Goal: Task Accomplishment & Management: Use online tool/utility

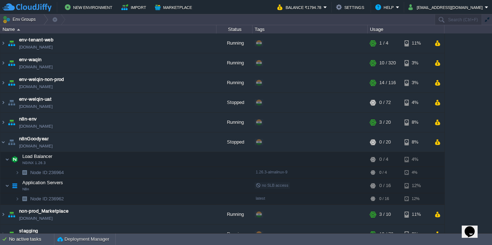
scroll to position [11, 0]
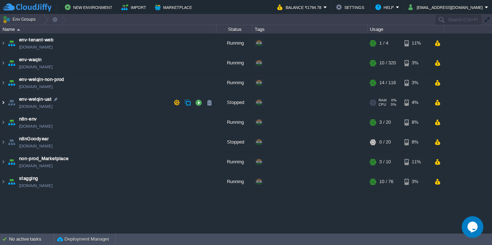
click at [2, 106] on img at bounding box center [3, 102] width 6 height 19
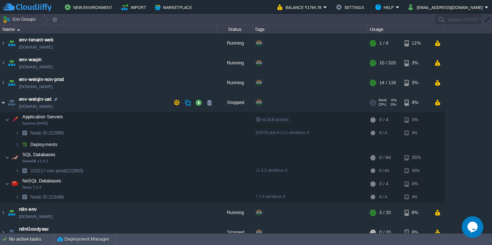
click at [2, 106] on img at bounding box center [3, 102] width 6 height 19
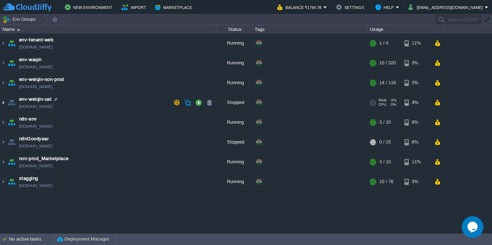
click at [2, 106] on img at bounding box center [3, 102] width 6 height 19
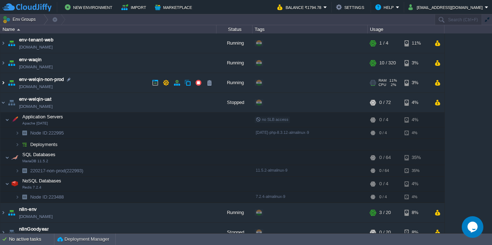
click at [1, 86] on img at bounding box center [3, 82] width 6 height 19
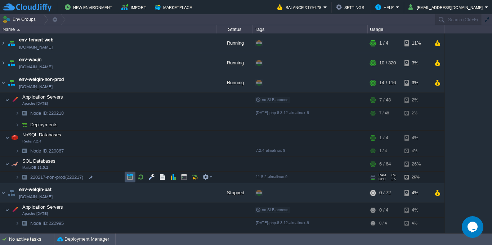
click at [130, 180] on button "button" at bounding box center [130, 177] width 6 height 6
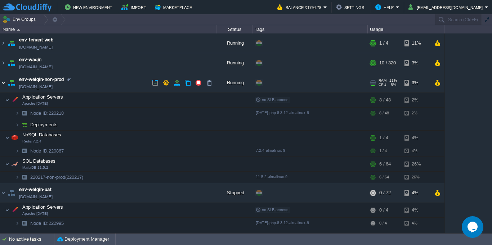
click at [3, 84] on img at bounding box center [3, 82] width 6 height 19
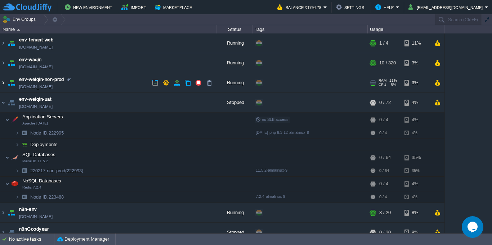
click at [2, 85] on img at bounding box center [3, 82] width 6 height 19
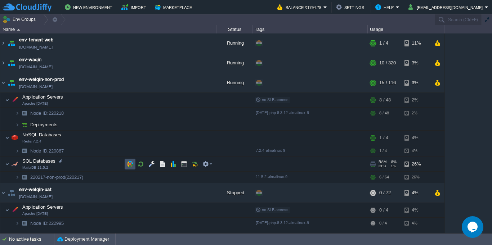
click at [129, 165] on button "button" at bounding box center [130, 164] width 6 height 6
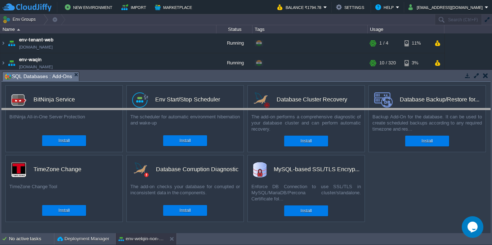
drag, startPoint x: 234, startPoint y: 78, endPoint x: 234, endPoint y: 139, distance: 61.2
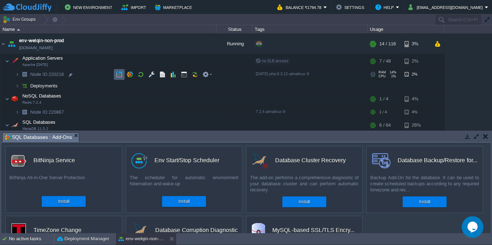
scroll to position [65, 0]
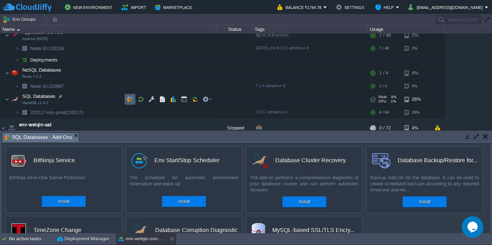
click at [131, 100] on button "button" at bounding box center [130, 99] width 6 height 6
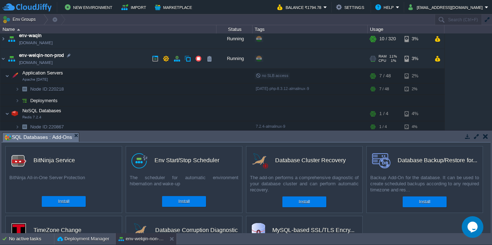
scroll to position [0, 0]
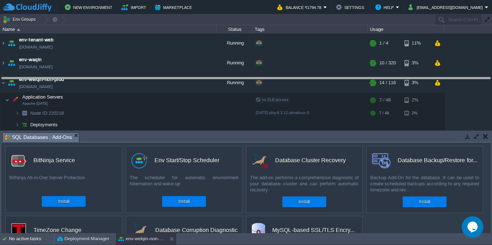
drag, startPoint x: 317, startPoint y: 139, endPoint x: 317, endPoint y: 83, distance: 55.8
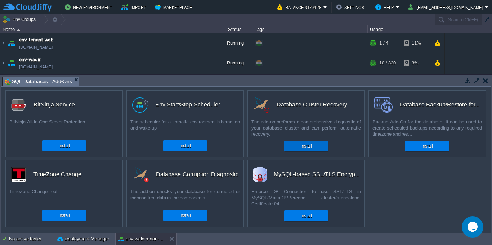
click at [311, 146] on button "Install" at bounding box center [305, 146] width 11 height 7
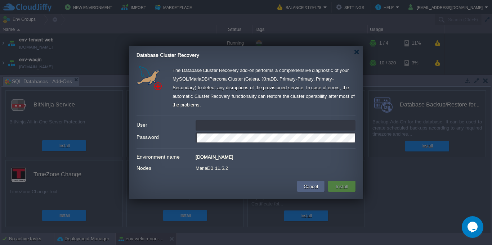
type input "[EMAIL_ADDRESS][DOMAIN_NAME]"
click at [281, 157] on div "[DOMAIN_NAME]" at bounding box center [275, 156] width 160 height 8
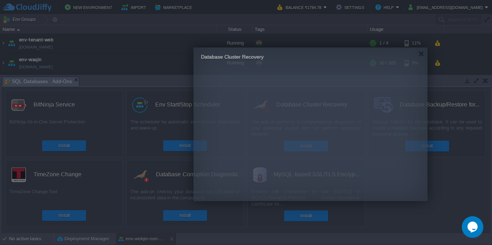
drag, startPoint x: 138, startPoint y: 57, endPoint x: 148, endPoint y: 59, distance: 9.9
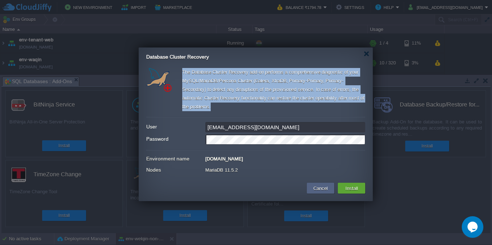
drag, startPoint x: 183, startPoint y: 72, endPoint x: 217, endPoint y: 108, distance: 49.7
click at [217, 108] on div "The Database Cluster Recovery add-on performs a comprehensive diagnostic of you…" at bounding box center [273, 91] width 183 height 46
copy div "The Database Cluster Recovery add-on performs a comprehensive diagnostic of you…"
click at [226, 110] on div "The Database Cluster Recovery add-on performs a comprehensive diagnostic of you…" at bounding box center [273, 91] width 183 height 46
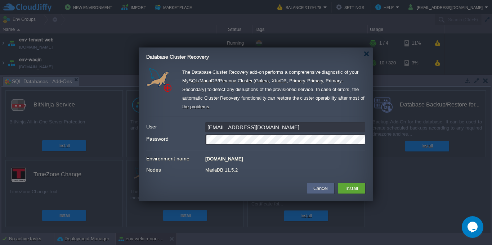
click at [244, 159] on div "[DOMAIN_NAME]" at bounding box center [285, 158] width 160 height 8
click at [405, 174] on div at bounding box center [246, 122] width 492 height 245
click at [367, 55] on div at bounding box center [366, 53] width 5 height 5
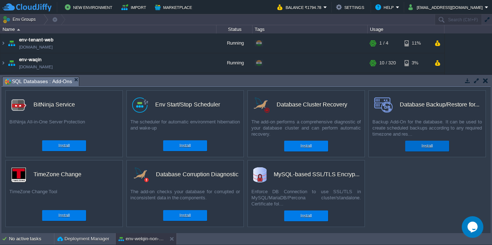
click at [431, 148] on button "Install" at bounding box center [426, 146] width 11 height 7
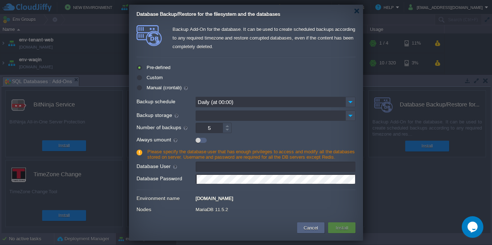
type input "[EMAIL_ADDRESS][DOMAIN_NAME]"
click at [227, 114] on input "Backup storage" at bounding box center [270, 116] width 150 height 10
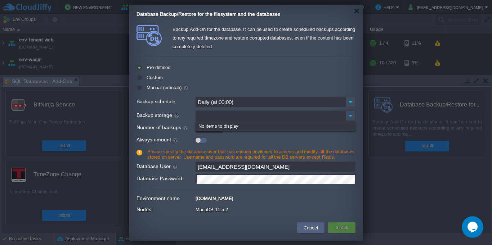
click at [248, 104] on input "Daily (at 00:00)" at bounding box center [270, 102] width 150 height 10
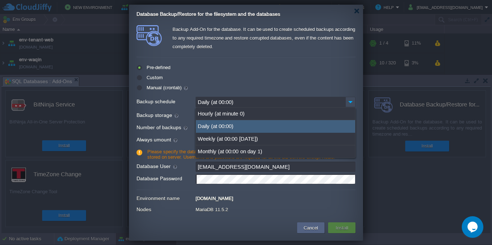
click at [252, 81] on div "Custom" at bounding box center [245, 78] width 219 height 8
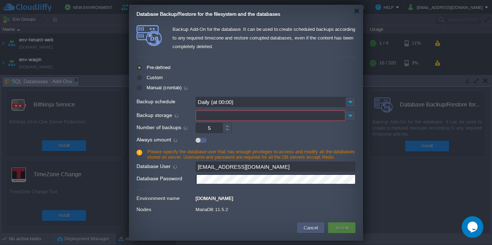
click at [315, 230] on button "Cancel" at bounding box center [310, 228] width 19 height 9
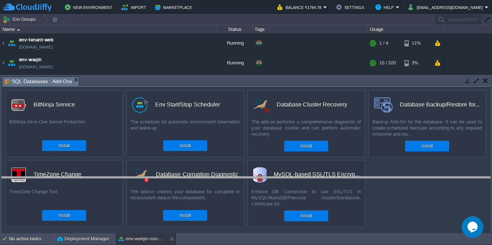
drag, startPoint x: 217, startPoint y: 84, endPoint x: 207, endPoint y: 184, distance: 100.7
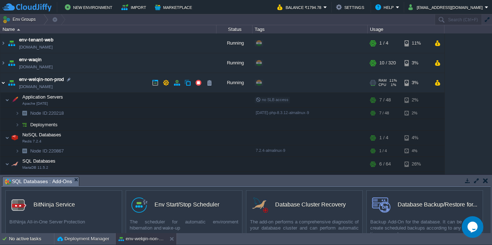
click at [2, 85] on img at bounding box center [3, 82] width 6 height 19
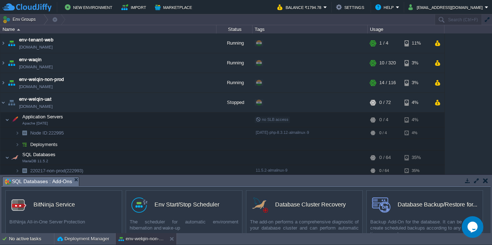
click at [0, 102] on table "env-tenant-web [DOMAIN_NAME] Running + Add to Env Group RAM 11% CPU 2% 1 / 4 11…" at bounding box center [222, 157] width 445 height 249
click at [2, 105] on img at bounding box center [3, 102] width 6 height 19
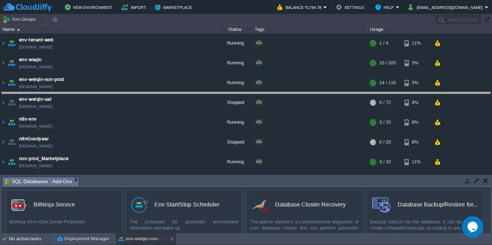
drag, startPoint x: 233, startPoint y: 180, endPoint x: 237, endPoint y: 97, distance: 83.7
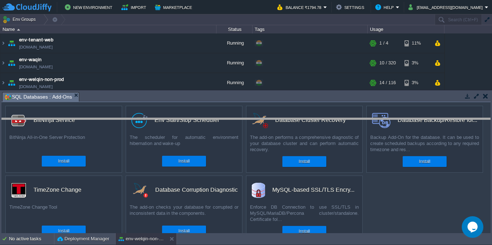
drag, startPoint x: 405, startPoint y: 96, endPoint x: 403, endPoint y: 125, distance: 29.2
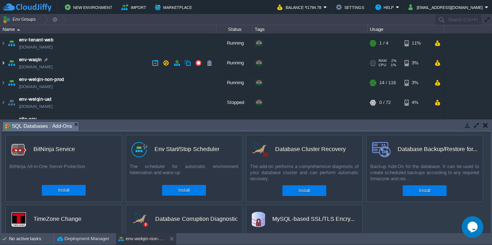
click at [4, 66] on img at bounding box center [3, 62] width 6 height 19
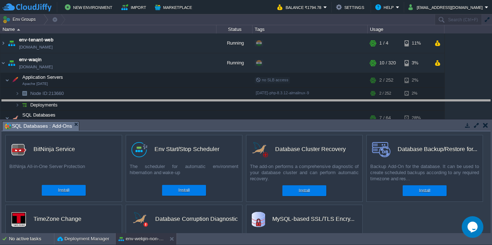
drag, startPoint x: 307, startPoint y: 130, endPoint x: 304, endPoint y: 104, distance: 25.7
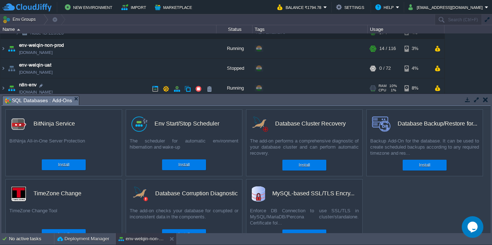
scroll to position [59, 0]
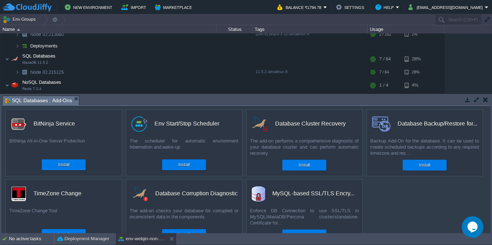
click at [487, 101] on button "button" at bounding box center [485, 99] width 5 height 6
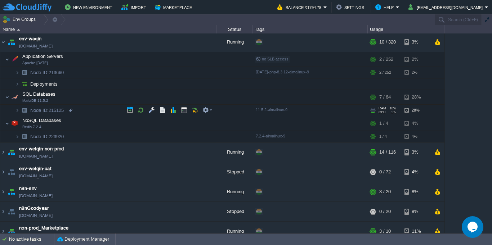
scroll to position [0, 0]
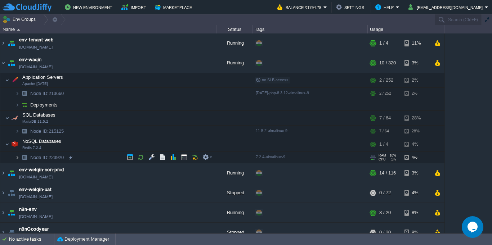
click at [16, 159] on img at bounding box center [17, 157] width 4 height 11
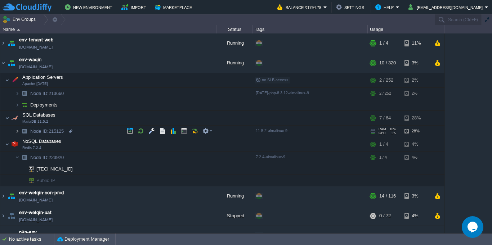
click at [17, 134] on img at bounding box center [17, 131] width 4 height 11
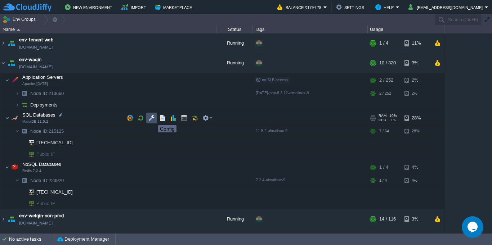
click at [153, 119] on button "button" at bounding box center [151, 118] width 6 height 6
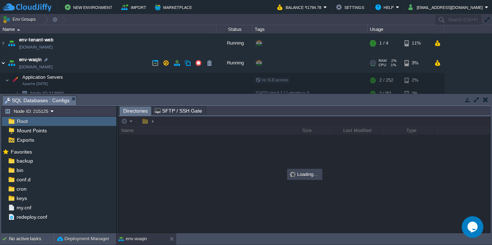
click at [3, 68] on img at bounding box center [3, 62] width 6 height 19
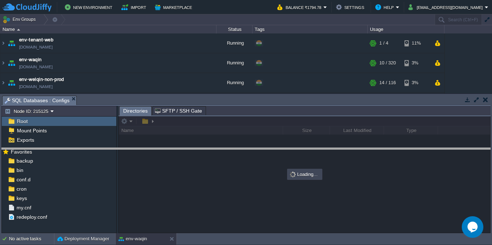
drag, startPoint x: 243, startPoint y: 100, endPoint x: 243, endPoint y: 152, distance: 52.6
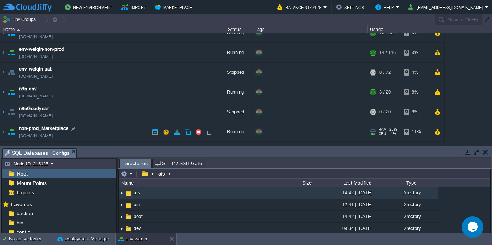
scroll to position [46, 0]
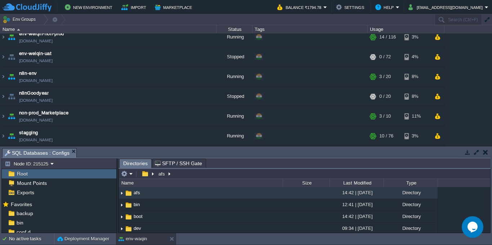
click at [0, 136] on table "env-tenant-web [DOMAIN_NAME] Running + Add to Env Group RAM 11% CPU 1% 1 / 4 11…" at bounding box center [222, 67] width 445 height 158
click at [4, 137] on img at bounding box center [3, 135] width 6 height 19
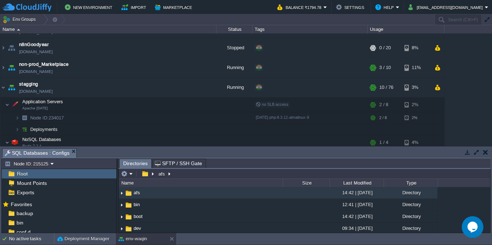
scroll to position [136, 0]
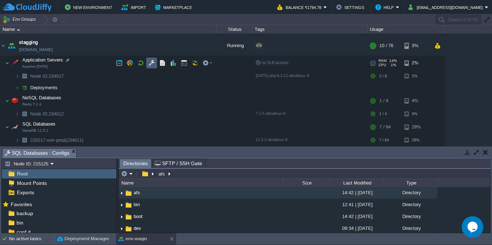
click at [150, 67] on td at bounding box center [151, 63] width 11 height 11
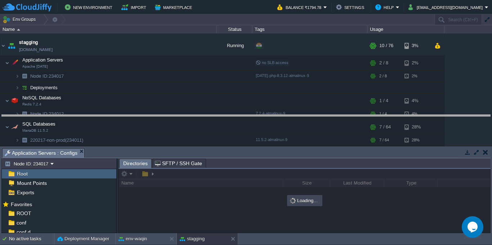
drag, startPoint x: 262, startPoint y: 154, endPoint x: 257, endPoint y: 120, distance: 33.9
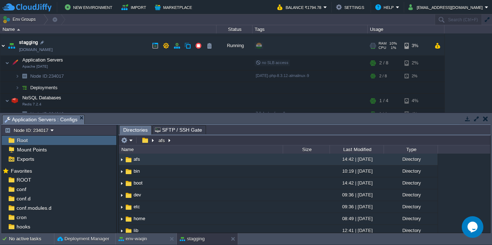
click at [3, 50] on img at bounding box center [3, 45] width 6 height 19
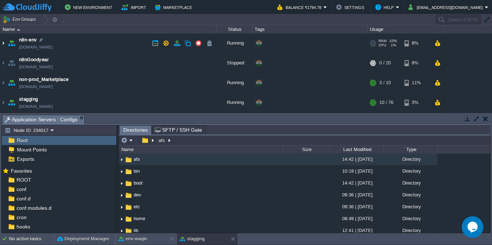
scroll to position [79, 0]
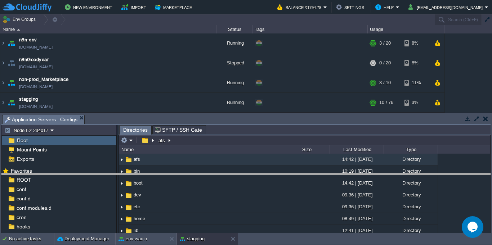
drag, startPoint x: 270, startPoint y: 120, endPoint x: 270, endPoint y: 184, distance: 64.1
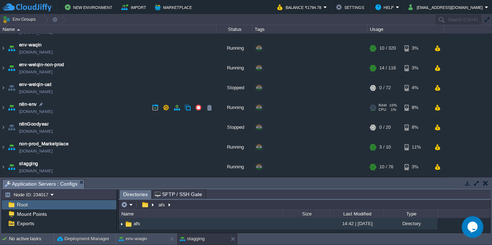
scroll to position [0, 0]
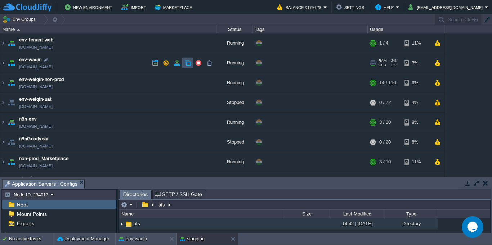
click at [186, 64] on button "button" at bounding box center [187, 63] width 6 height 6
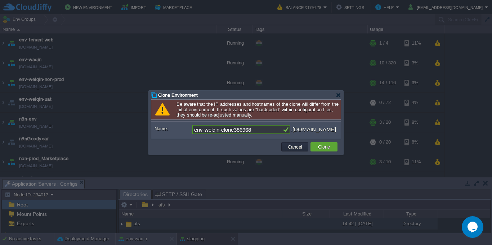
click at [242, 131] on input "env-welqin-clone386968" at bounding box center [237, 129] width 90 height 9
type input "env-welqin-prodclone"
click at [324, 146] on button "Clone" at bounding box center [324, 147] width 16 height 6
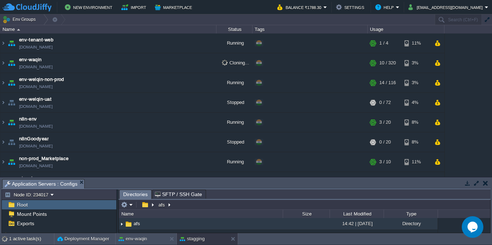
click at [487, 188] on div at bounding box center [474, 184] width 31 height 10
click at [484, 184] on button "button" at bounding box center [485, 183] width 5 height 6
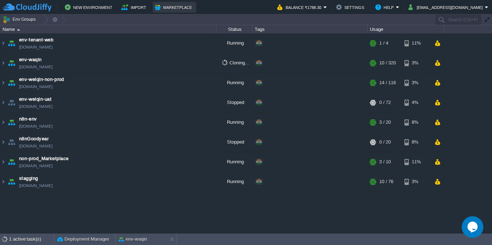
click at [172, 11] on button "Marketplace" at bounding box center [174, 7] width 39 height 9
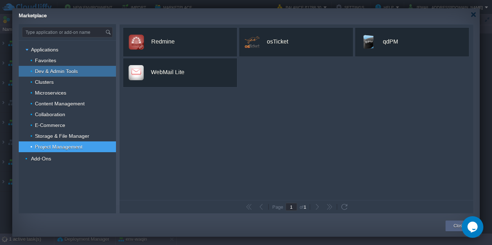
click at [77, 66] on div "Dev & Admin Tools" at bounding box center [67, 71] width 97 height 11
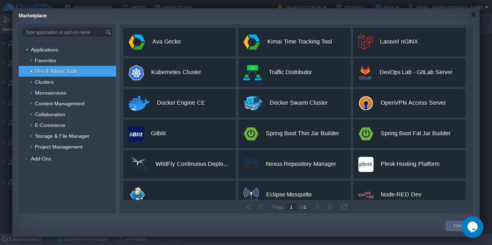
click at [318, 208] on button "button" at bounding box center [317, 207] width 6 height 6
click at [58, 63] on div "Favorites" at bounding box center [67, 60] width 97 height 11
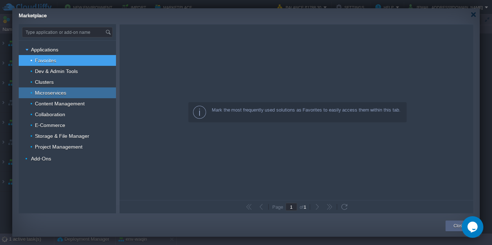
click at [63, 95] on span "Microservices" at bounding box center [50, 93] width 33 height 6
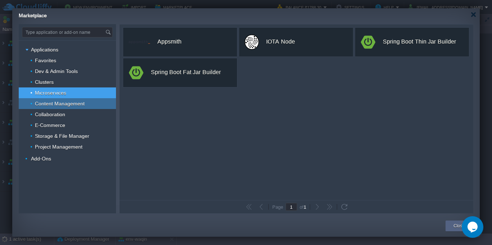
click at [69, 107] on span "Content Management" at bounding box center [59, 103] width 51 height 6
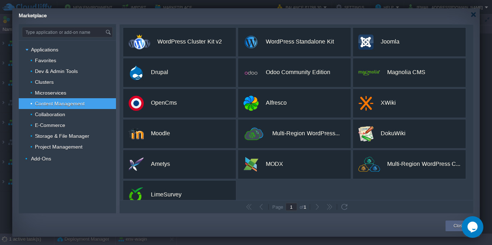
click at [66, 107] on div "Content Management" at bounding box center [67, 103] width 97 height 11
click at [70, 117] on div "Collaboration" at bounding box center [67, 114] width 97 height 11
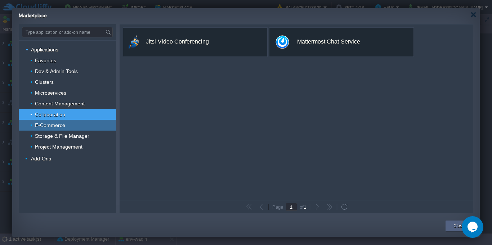
click at [70, 125] on div "E-Commerce" at bounding box center [67, 125] width 97 height 11
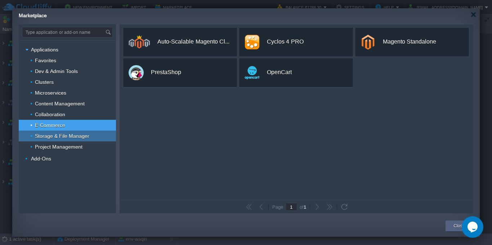
click at [76, 137] on span "Storage & File Manager" at bounding box center [62, 136] width 56 height 6
type input "Type application or add-on name"
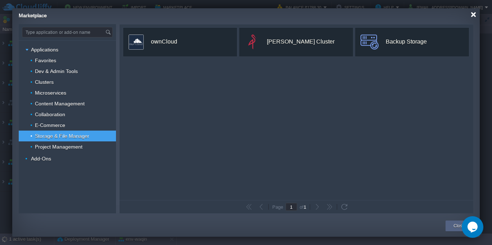
click at [473, 15] on div at bounding box center [473, 14] width 5 height 5
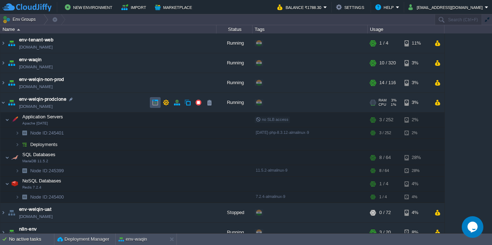
click at [154, 103] on button "button" at bounding box center [155, 102] width 6 height 6
click at [15, 200] on img at bounding box center [17, 197] width 4 height 11
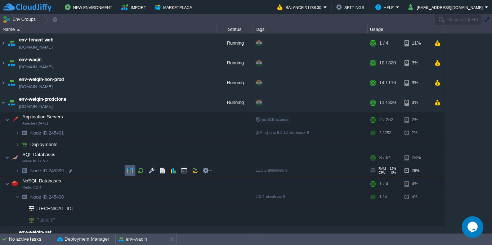
click at [130, 169] on button "button" at bounding box center [130, 170] width 6 height 6
click at [16, 148] on img at bounding box center [17, 144] width 4 height 11
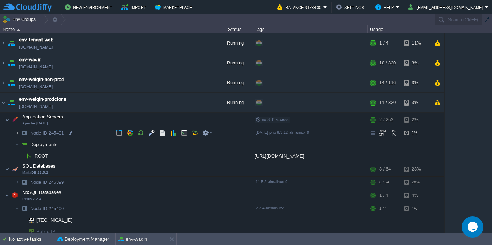
click at [18, 136] on img at bounding box center [17, 132] width 4 height 11
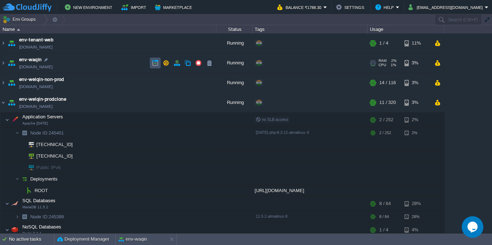
click at [152, 64] on button "button" at bounding box center [155, 63] width 6 height 6
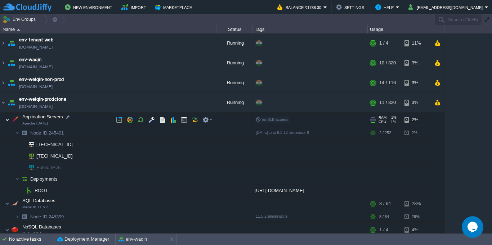
click at [6, 121] on img at bounding box center [7, 120] width 4 height 14
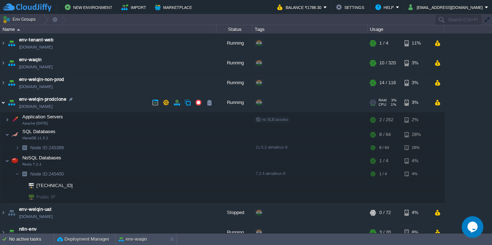
click at [3, 105] on img at bounding box center [3, 102] width 6 height 19
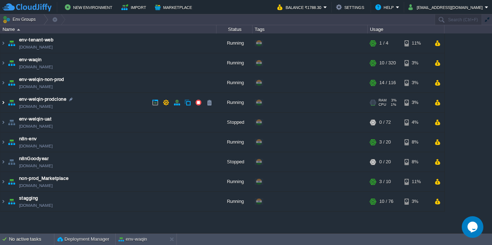
click at [3, 105] on img at bounding box center [3, 102] width 6 height 19
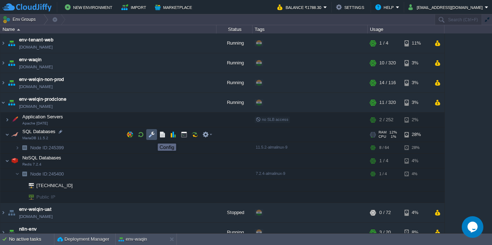
click at [152, 137] on button "button" at bounding box center [151, 134] width 6 height 6
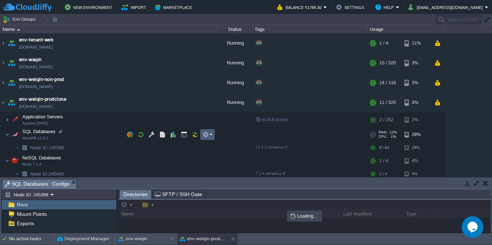
click at [204, 139] on td at bounding box center [207, 134] width 14 height 11
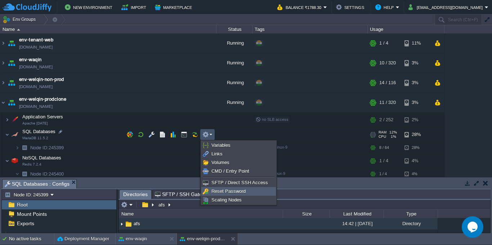
click at [227, 191] on span "Reset Password" at bounding box center [228, 191] width 34 height 5
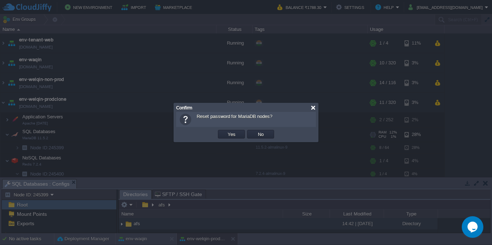
click at [315, 109] on div at bounding box center [312, 107] width 5 height 5
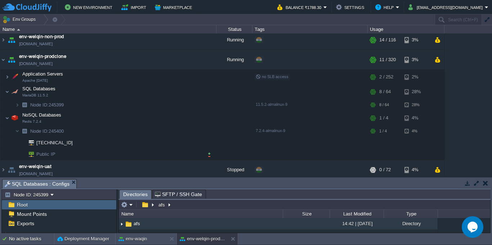
scroll to position [65, 0]
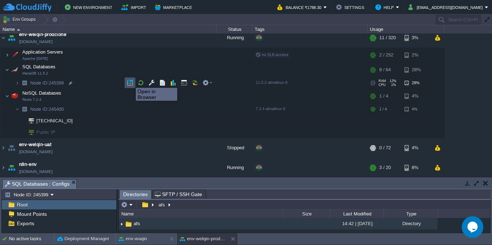
click at [130, 81] on button "button" at bounding box center [130, 83] width 6 height 6
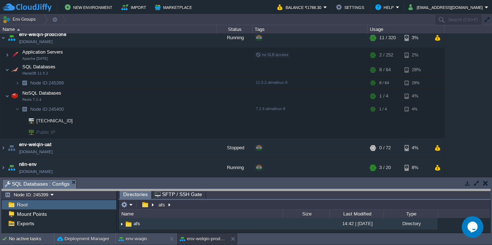
drag, startPoint x: 253, startPoint y: 184, endPoint x: 252, endPoint y: 189, distance: 4.3
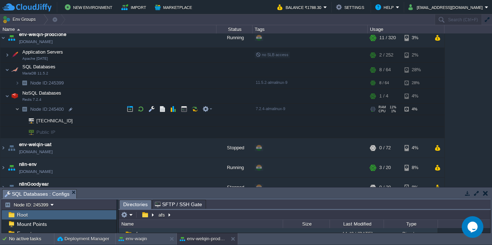
click at [18, 110] on img at bounding box center [17, 109] width 4 height 11
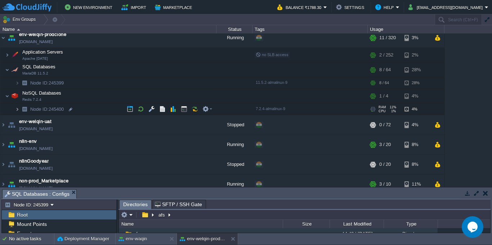
click at [17, 110] on img at bounding box center [17, 109] width 4 height 11
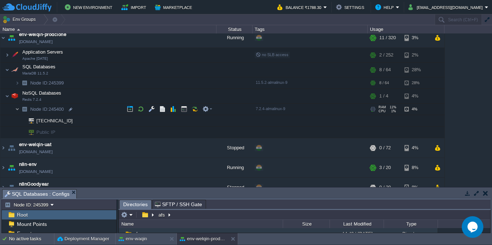
click at [17, 110] on img at bounding box center [17, 109] width 4 height 11
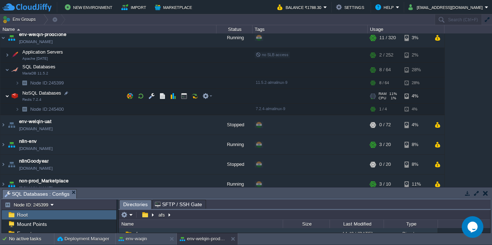
click at [9, 96] on img at bounding box center [7, 96] width 4 height 14
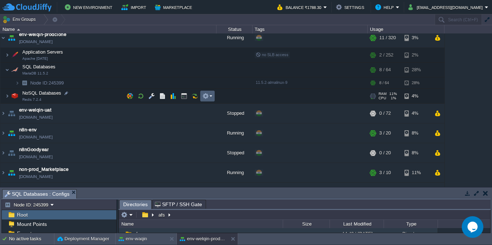
click at [209, 99] on td at bounding box center [207, 96] width 14 height 11
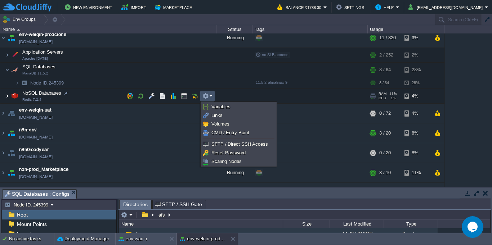
click at [6, 97] on img at bounding box center [7, 96] width 4 height 14
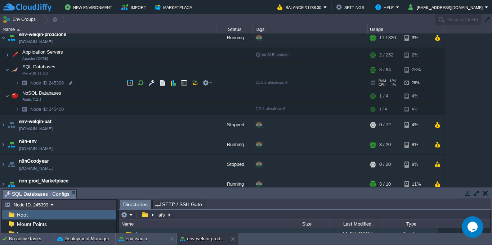
click at [14, 85] on span at bounding box center [7, 82] width 15 height 5
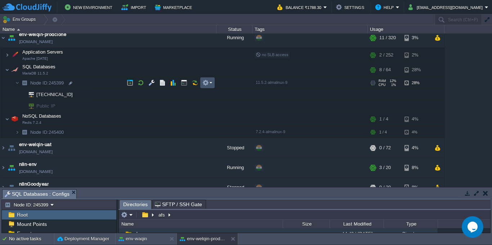
click at [206, 81] on button "button" at bounding box center [205, 83] width 6 height 6
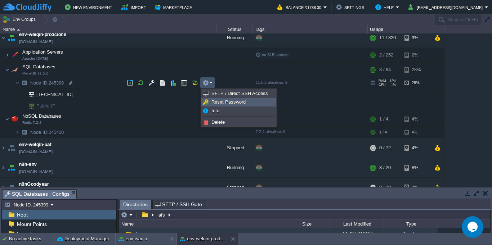
click at [234, 102] on span "Reset Password" at bounding box center [228, 101] width 34 height 5
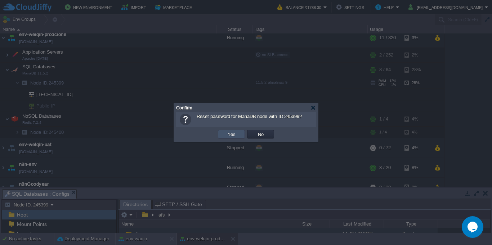
click at [233, 135] on button "Yes" at bounding box center [231, 134] width 12 height 6
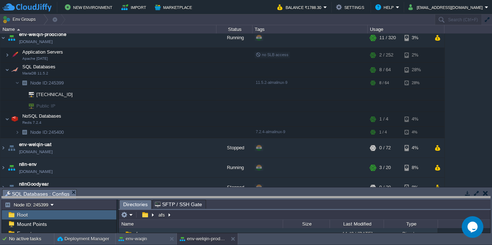
drag, startPoint x: 228, startPoint y: 197, endPoint x: 205, endPoint y: 168, distance: 36.6
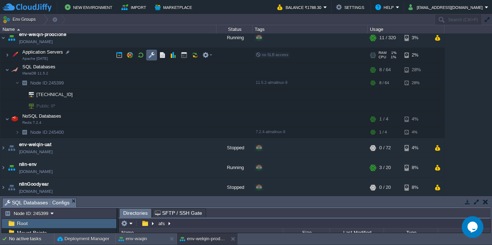
click at [153, 55] on button "button" at bounding box center [151, 55] width 6 height 6
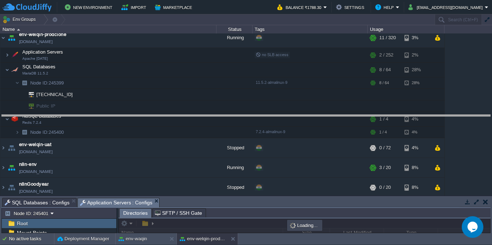
drag, startPoint x: 253, startPoint y: 207, endPoint x: 251, endPoint y: 50, distance: 156.3
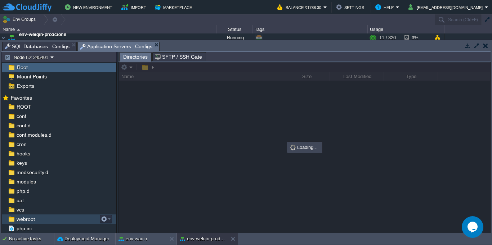
click at [50, 217] on div "webroot" at bounding box center [59, 219] width 114 height 9
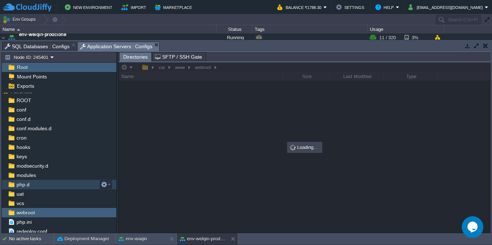
scroll to position [8, 0]
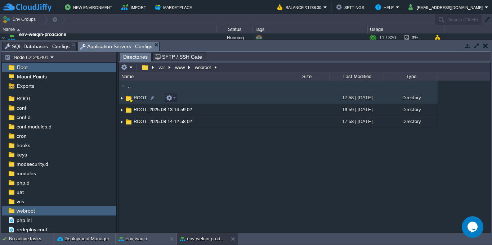
click at [120, 98] on img at bounding box center [122, 98] width 6 height 11
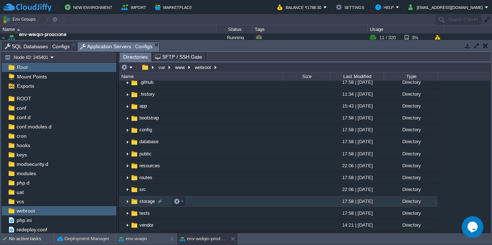
scroll to position [130, 0]
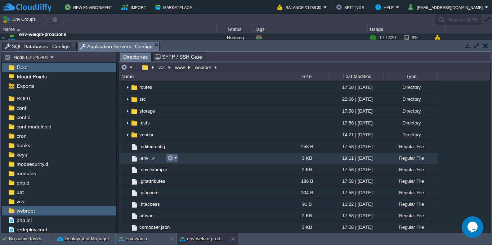
click at [176, 159] on em at bounding box center [172, 158] width 10 height 6
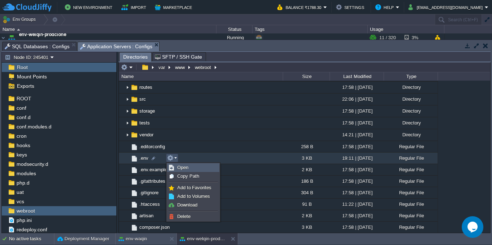
click at [178, 169] on span "Open" at bounding box center [182, 167] width 11 height 5
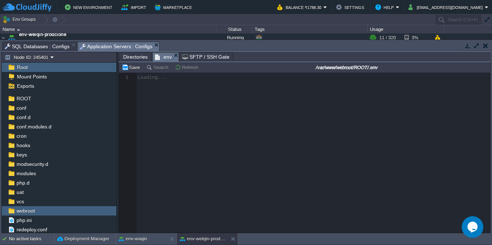
scroll to position [3, 0]
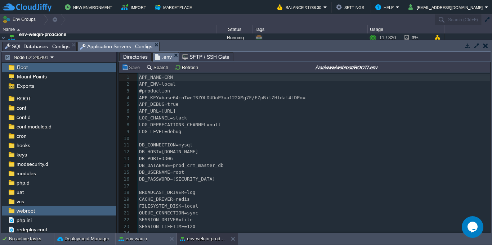
click at [161, 153] on div "115 1 APP_NAME=CRM 2 APP_ENV=local 3 #production 4 APP_KEY=base64:nTweTSZOLDUDo…" at bounding box center [314, 186] width 352 height 224
type textarea "node215125"
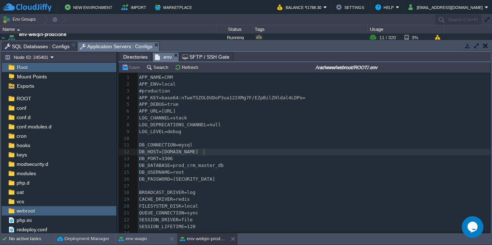
type textarea "-"
type textarea "cloudjiffy"
type textarea "net"
type textarea "env"
click at [187, 180] on div "x 1 APP_NAME=CRM 2 APP_ENV=local 3 #production 4 APP_KEY=base64:nTweTSZOLDUDoP3…" at bounding box center [314, 186] width 352 height 224
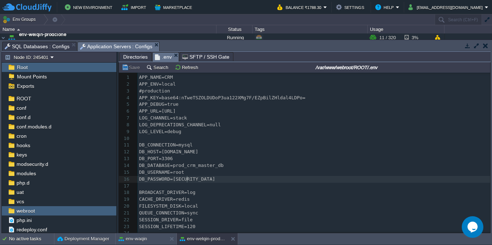
type textarea "rKLGavcAis"
click at [214, 164] on span "DB_DATABASE=prod_crm_master_db" at bounding box center [181, 165] width 85 height 5
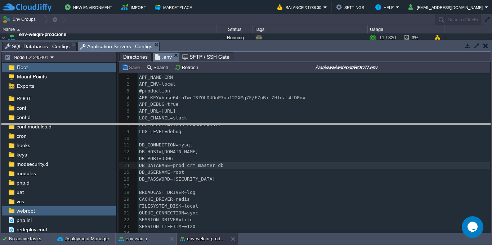
drag, startPoint x: 297, startPoint y: 45, endPoint x: 306, endPoint y: 126, distance: 81.9
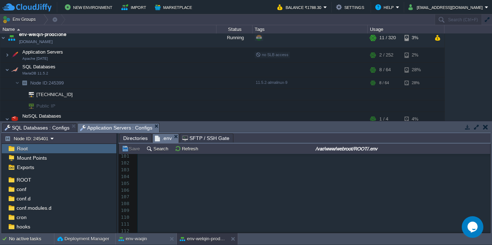
scroll to position [704, 0]
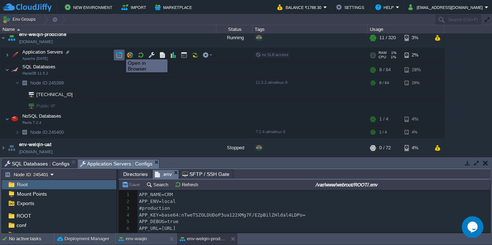
click at [116, 56] on button "button" at bounding box center [119, 55] width 6 height 6
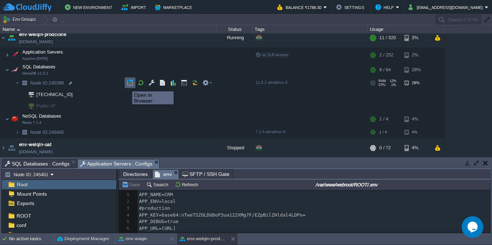
click at [127, 85] on button "button" at bounding box center [130, 83] width 6 height 6
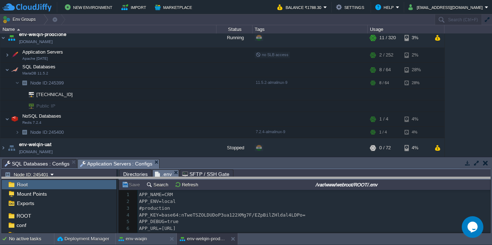
drag, startPoint x: 295, startPoint y: 164, endPoint x: 295, endPoint y: 184, distance: 20.2
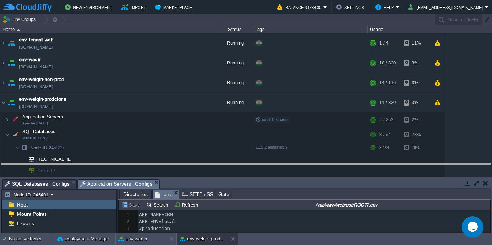
drag, startPoint x: 265, startPoint y: 188, endPoint x: 265, endPoint y: 171, distance: 16.9
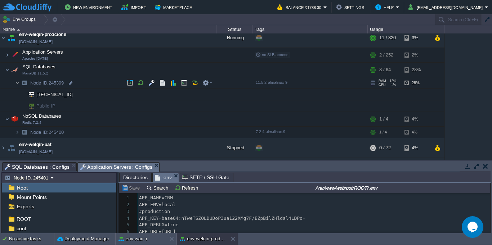
click at [17, 84] on img at bounding box center [17, 82] width 4 height 11
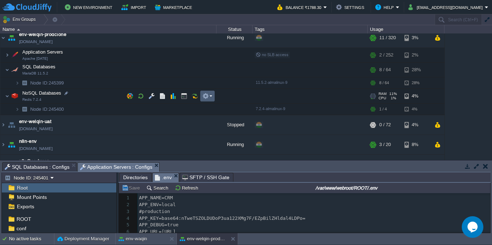
click at [210, 96] on em at bounding box center [207, 96] width 10 height 6
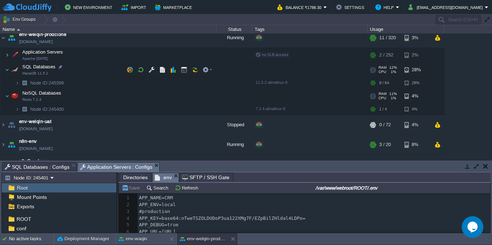
scroll to position [0, 0]
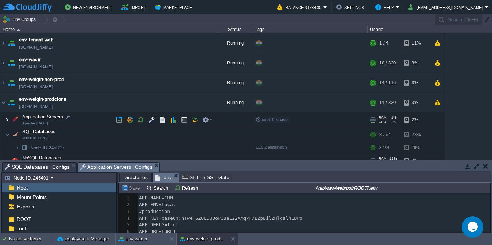
click at [7, 122] on img at bounding box center [7, 120] width 4 height 14
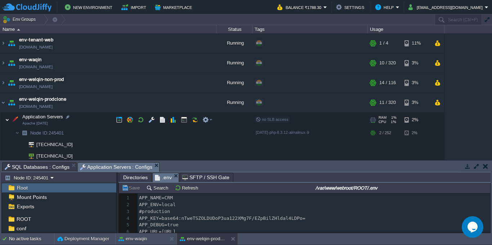
click at [7, 122] on img at bounding box center [7, 120] width 4 height 14
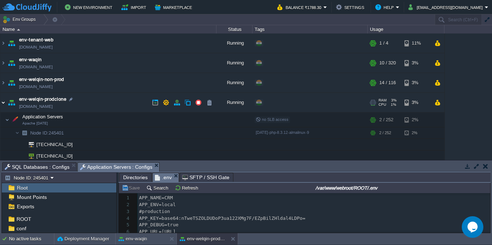
click at [1, 104] on img at bounding box center [3, 102] width 6 height 19
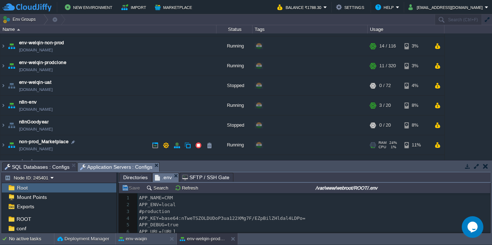
scroll to position [51, 0]
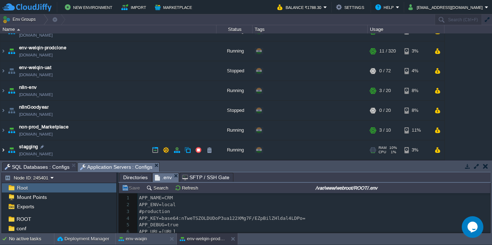
click at [3, 153] on img at bounding box center [3, 149] width 6 height 19
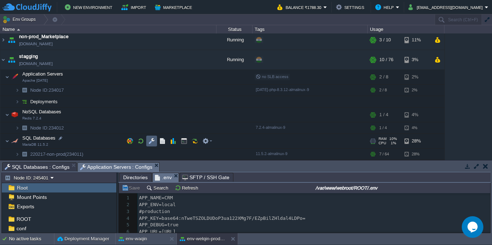
click at [151, 145] on td at bounding box center [151, 141] width 11 height 11
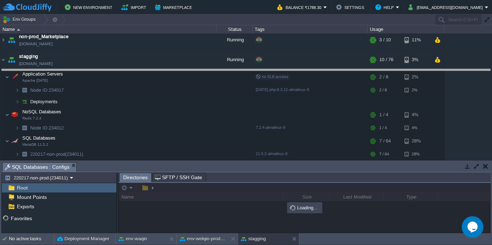
drag, startPoint x: 287, startPoint y: 170, endPoint x: 277, endPoint y: 83, distance: 87.0
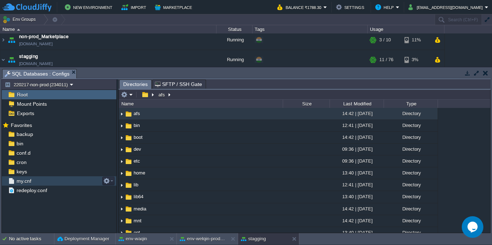
click at [39, 181] on div "my.cnf" at bounding box center [59, 180] width 114 height 9
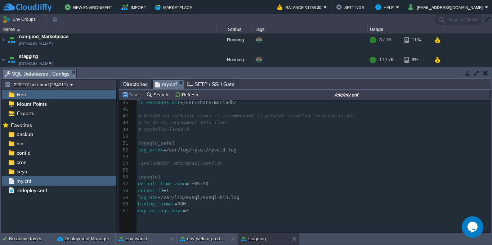
scroll to position [318, 0]
click at [206, 207] on pre "expire_logs_days = 7" at bounding box center [313, 210] width 354 height 7
click at [255, 193] on pre "log_bin = /var/lib/mysql/mysql-bin.log" at bounding box center [313, 196] width 354 height 7
click at [199, 194] on span "/var/lib/mysql/mysql-bin.log" at bounding box center [200, 196] width 79 height 5
type textarea "mysql"
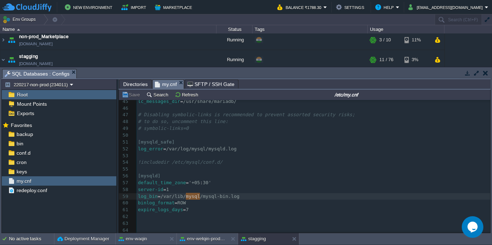
click at [216, 207] on pre "expire_logs_days = 7" at bounding box center [313, 210] width 354 height 7
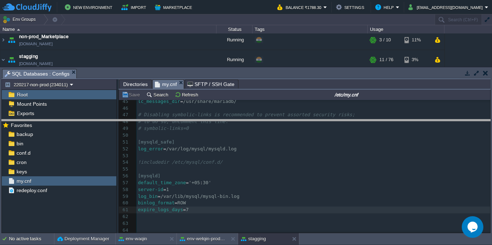
drag, startPoint x: 338, startPoint y: 76, endPoint x: 348, endPoint y: 126, distance: 51.4
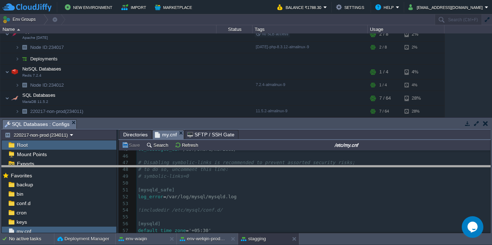
scroll to position [139, 0]
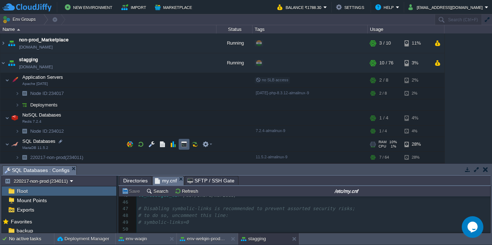
click at [181, 148] on td at bounding box center [184, 144] width 11 height 11
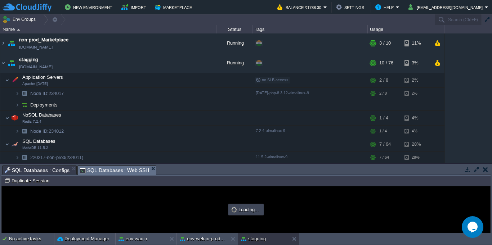
scroll to position [0, 0]
type input "#000000"
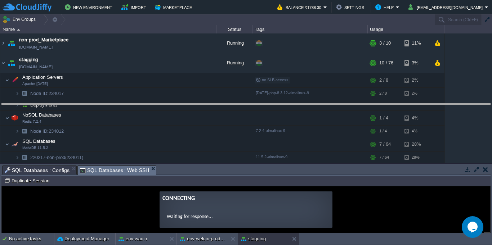
drag, startPoint x: 280, startPoint y: 172, endPoint x: 273, endPoint y: 110, distance: 62.7
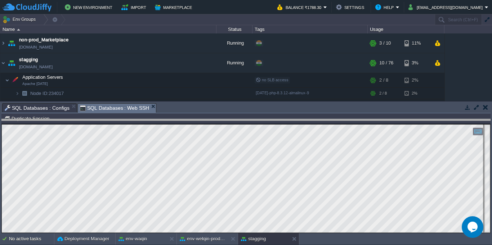
drag, startPoint x: 190, startPoint y: 110, endPoint x: 190, endPoint y: 140, distance: 29.9
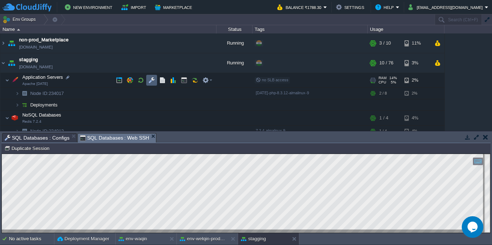
click at [153, 84] on td at bounding box center [151, 80] width 11 height 11
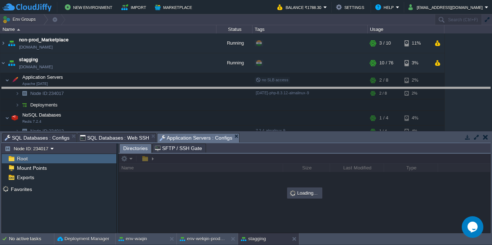
drag, startPoint x: 292, startPoint y: 139, endPoint x: 294, endPoint y: 97, distance: 42.5
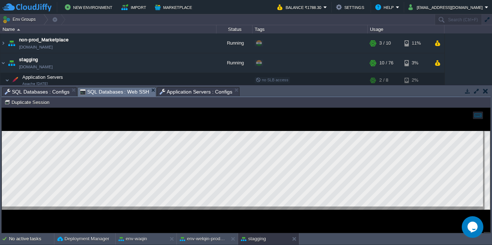
click at [134, 92] on span "SQL Databases : Web SSH" at bounding box center [114, 91] width 69 height 9
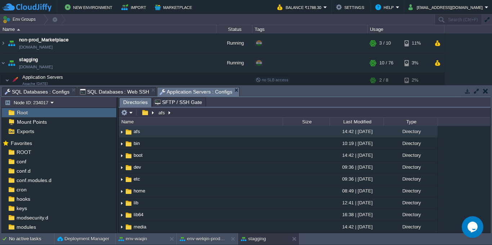
click at [206, 94] on span "Application Servers : Configs" at bounding box center [195, 91] width 73 height 9
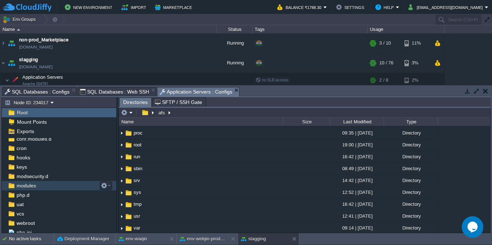
scroll to position [54, 0]
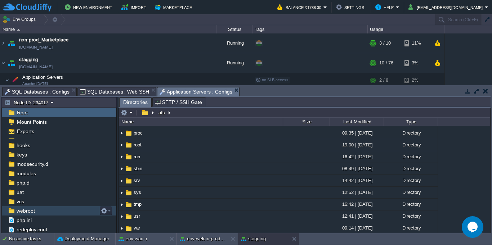
click at [47, 215] on div "webroot" at bounding box center [59, 210] width 114 height 9
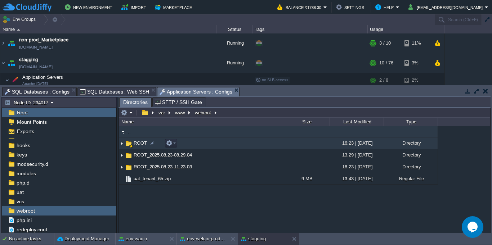
click at [120, 145] on img at bounding box center [122, 143] width 6 height 11
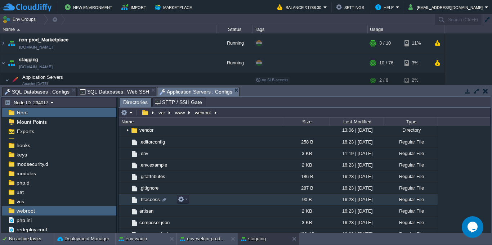
scroll to position [194, 0]
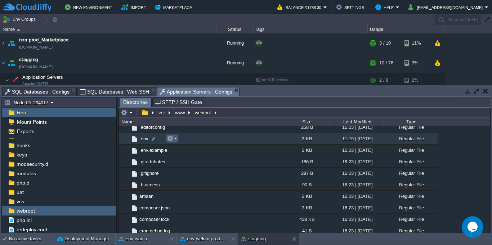
click at [175, 140] on em at bounding box center [172, 138] width 10 height 6
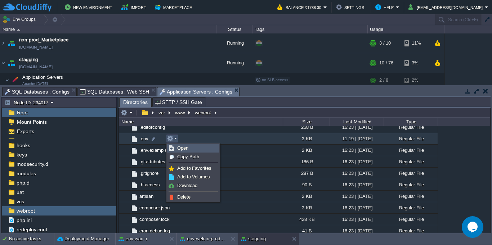
click at [182, 151] on link "Open" at bounding box center [192, 148] width 51 height 8
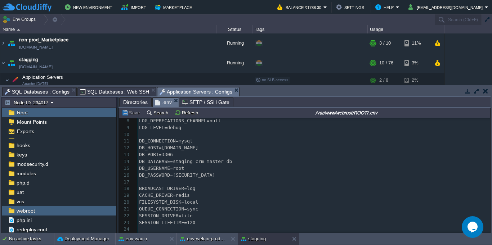
scroll to position [65, 0]
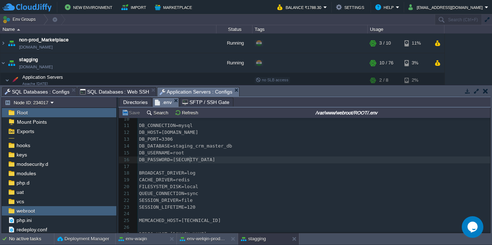
click at [189, 162] on span "DB_PASSWORD=[SECURITY_DATA]" at bounding box center [177, 159] width 76 height 5
type textarea "pnk67URkqE"
click at [123, 93] on span "SQL Databases : Web SSH" at bounding box center [114, 91] width 69 height 9
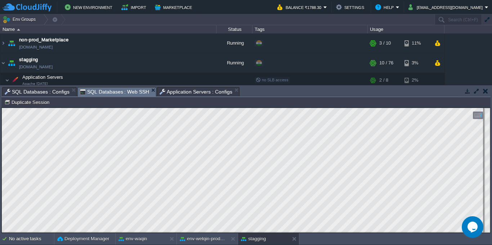
type textarea "FLUSH TABLES WITH READ LOCK;"
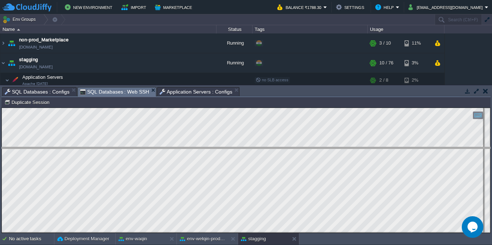
click at [280, 149] on body "New Environment Import Marketplace Bonus ₹0.00 Upgrade Account Balance ₹1788.30…" at bounding box center [246, 122] width 492 height 245
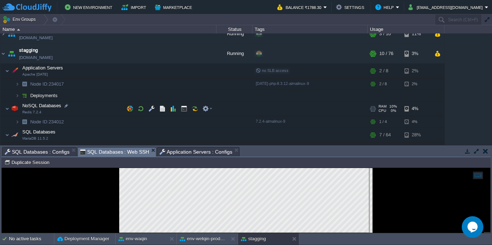
scroll to position [157, 0]
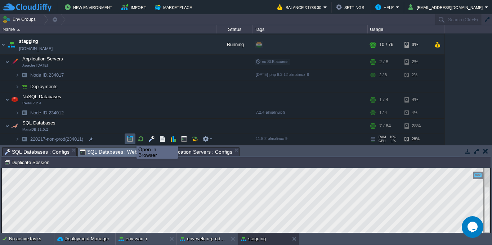
click at [131, 139] on button "button" at bounding box center [130, 139] width 6 height 6
